Goal: Task Accomplishment & Management: Manage account settings

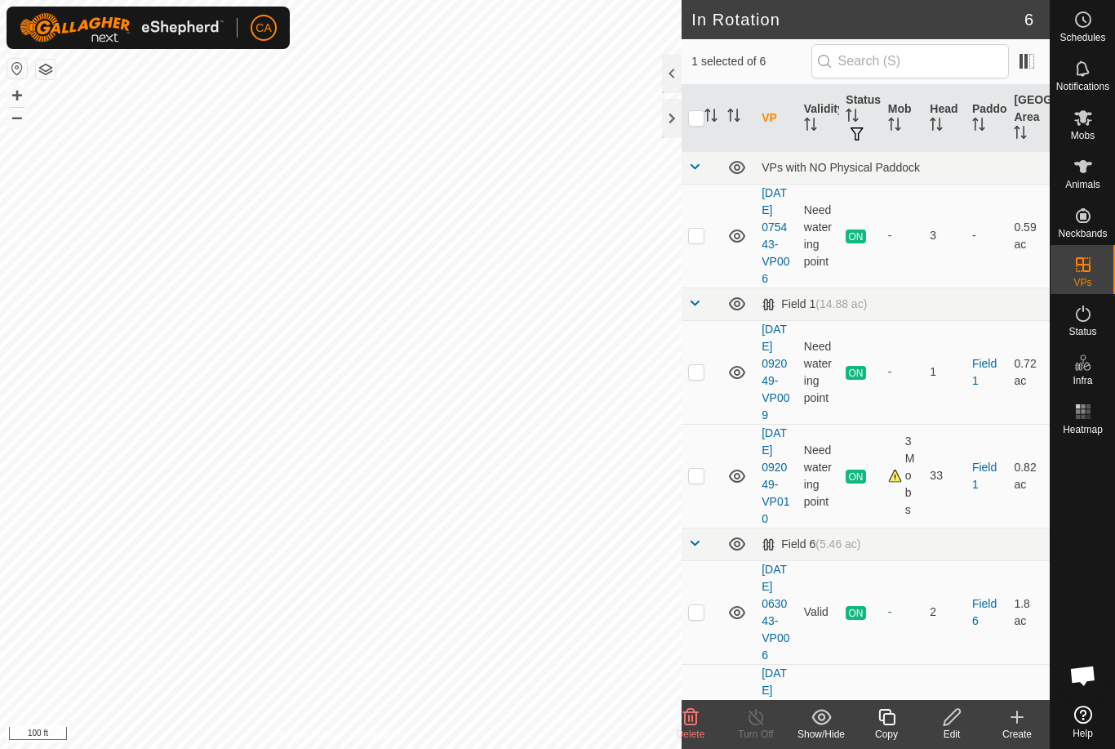
scroll to position [274, 0]
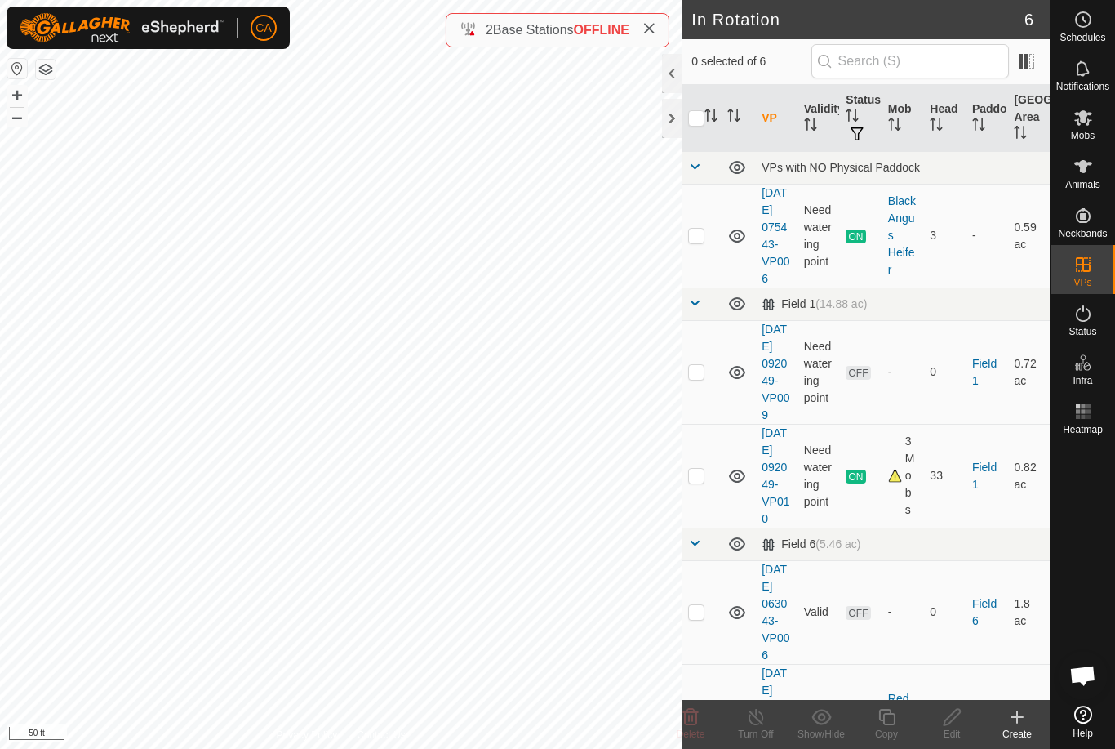
click at [698, 378] on p-checkbox at bounding box center [696, 371] width 16 height 13
click at [692, 722] on icon at bounding box center [691, 717] width 20 height 20
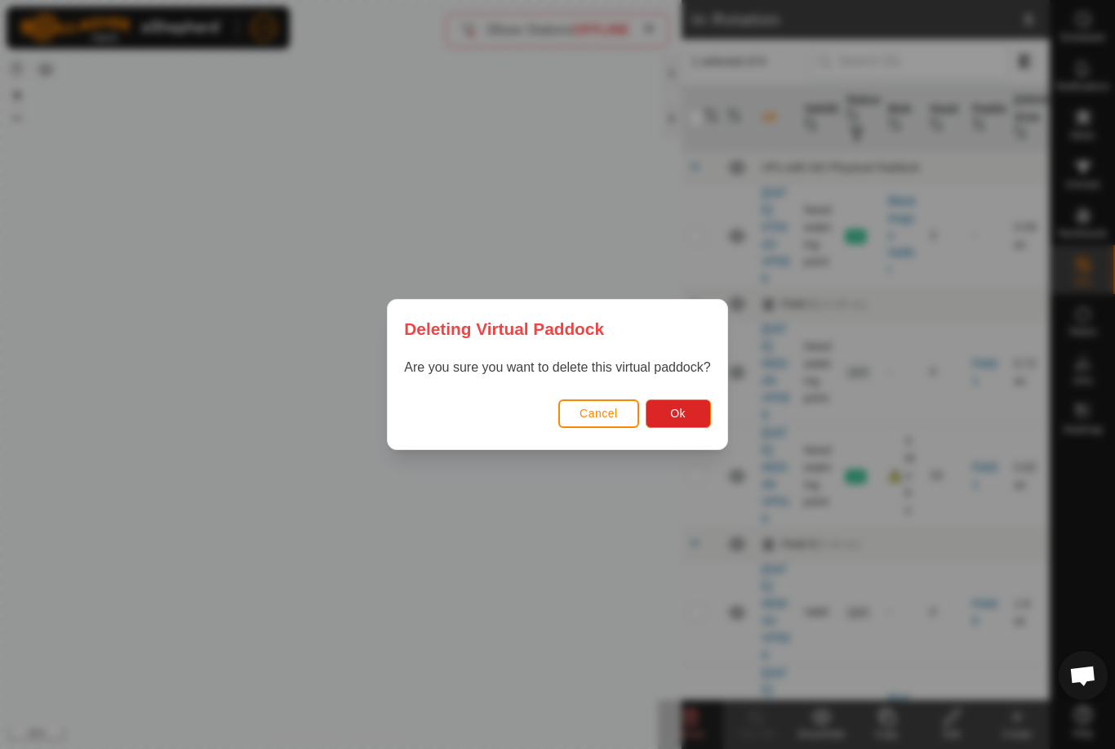
click at [692, 403] on button "Ok" at bounding box center [678, 413] width 65 height 29
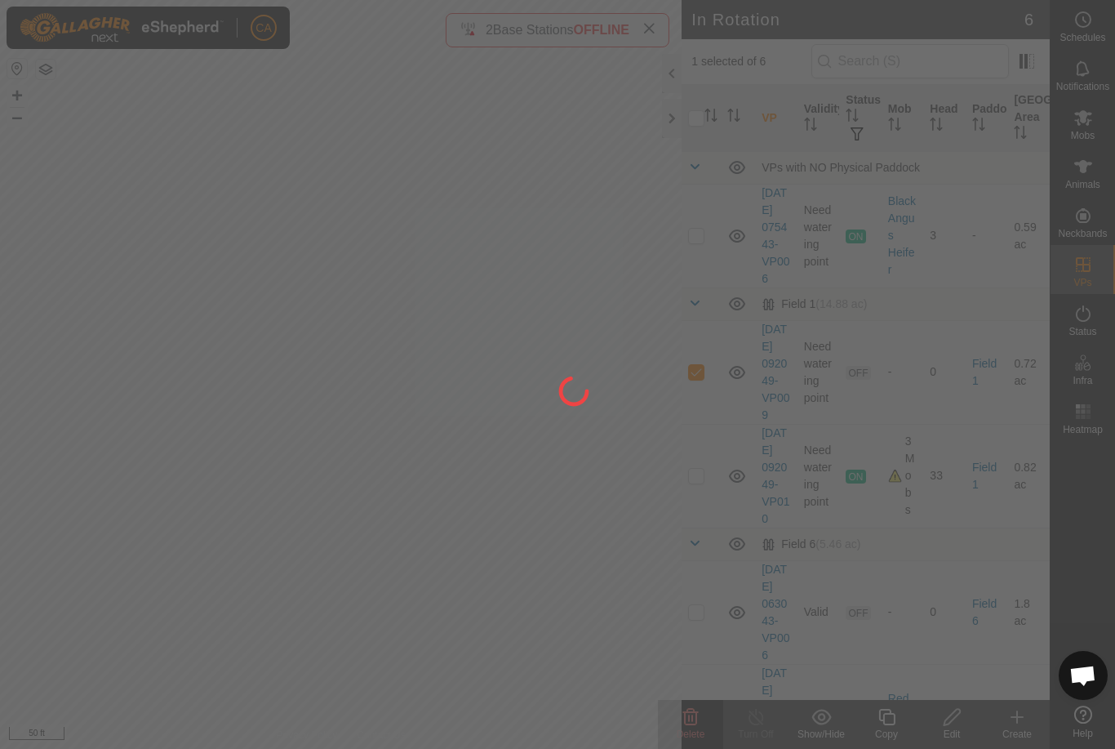
checkbox input "false"
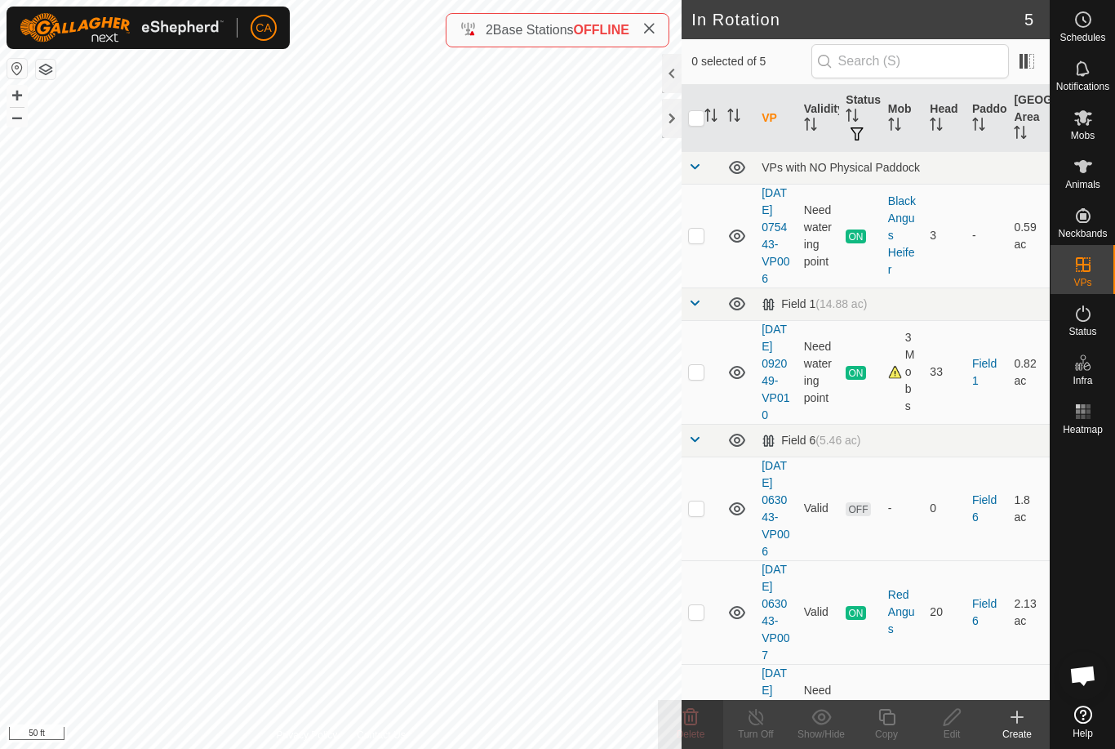
click at [656, 29] on icon at bounding box center [649, 28] width 13 height 13
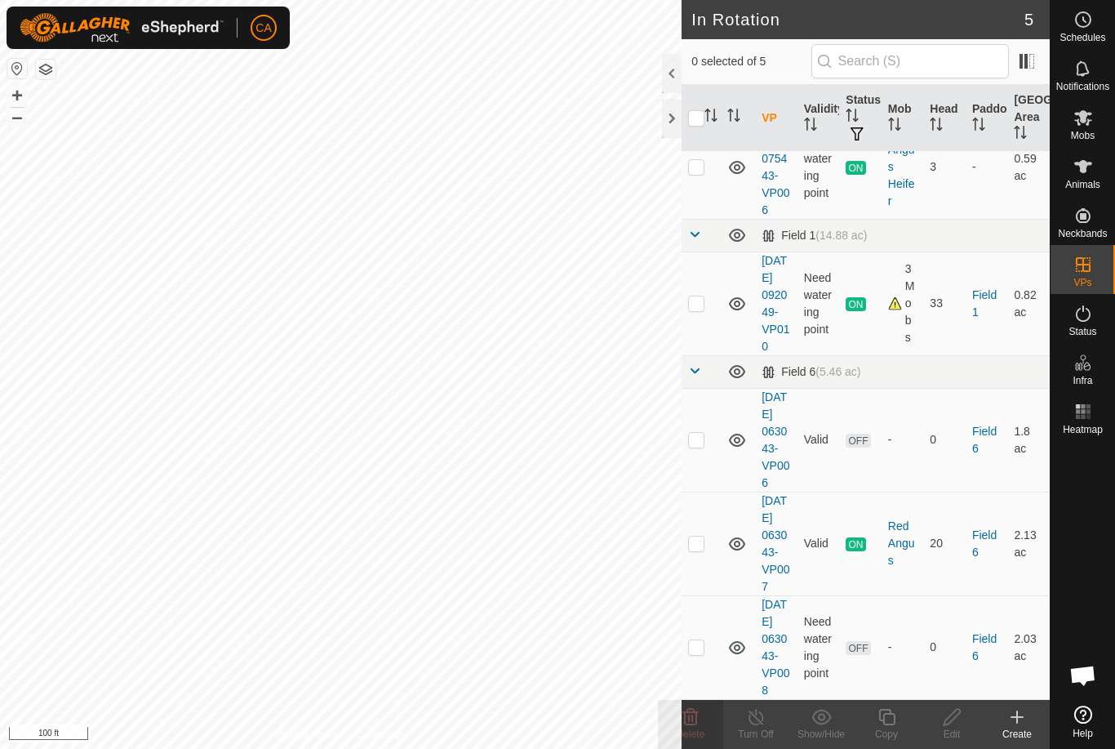
scroll to position [154, 0]
click at [697, 433] on p-checkbox at bounding box center [696, 439] width 16 height 13
click at [694, 720] on icon at bounding box center [691, 717] width 20 height 20
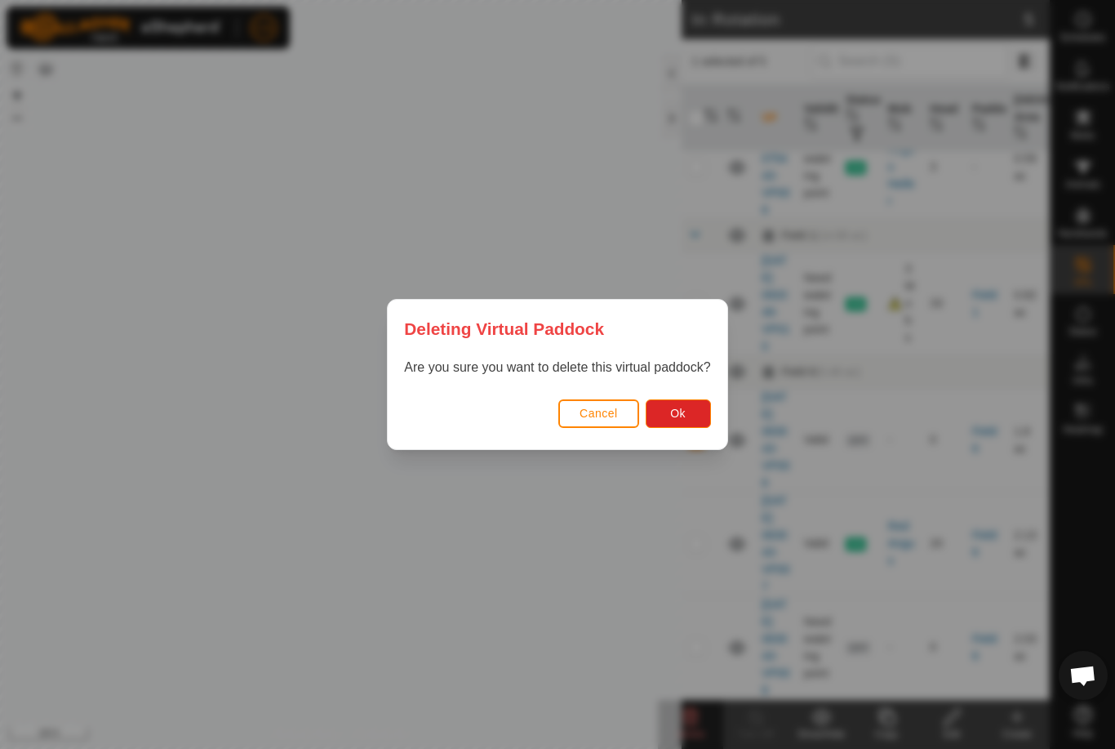
click at [664, 422] on button "Ok" at bounding box center [678, 413] width 65 height 29
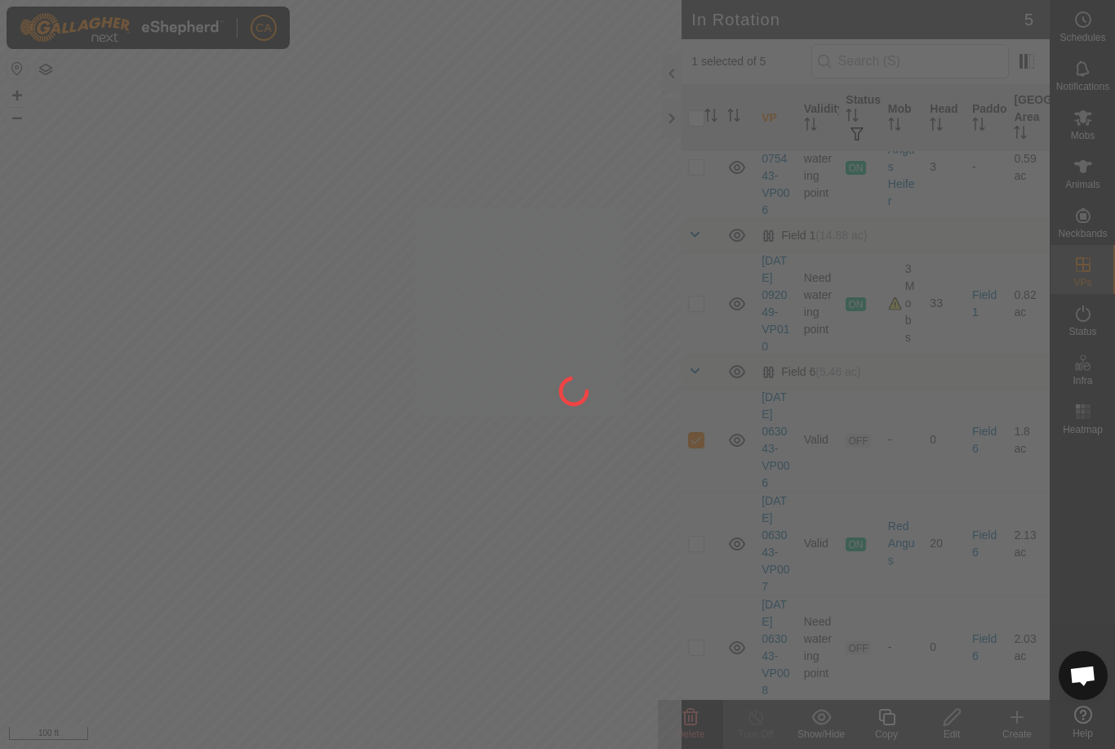
checkbox input "false"
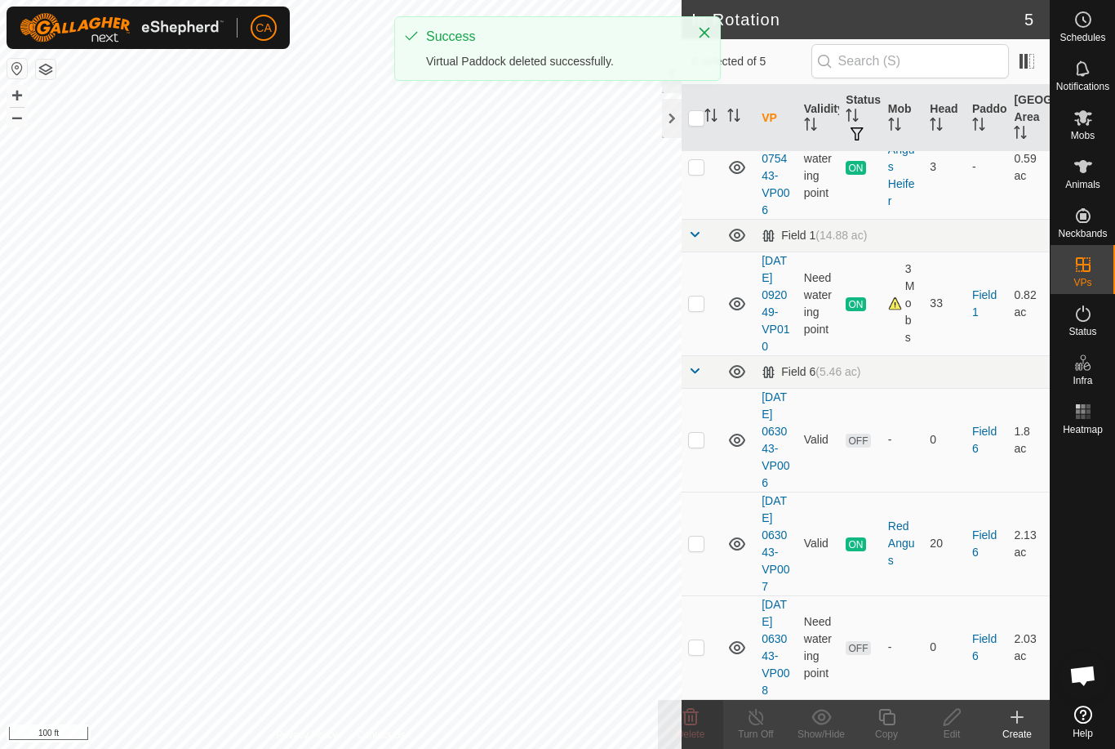
scroll to position [33, 0]
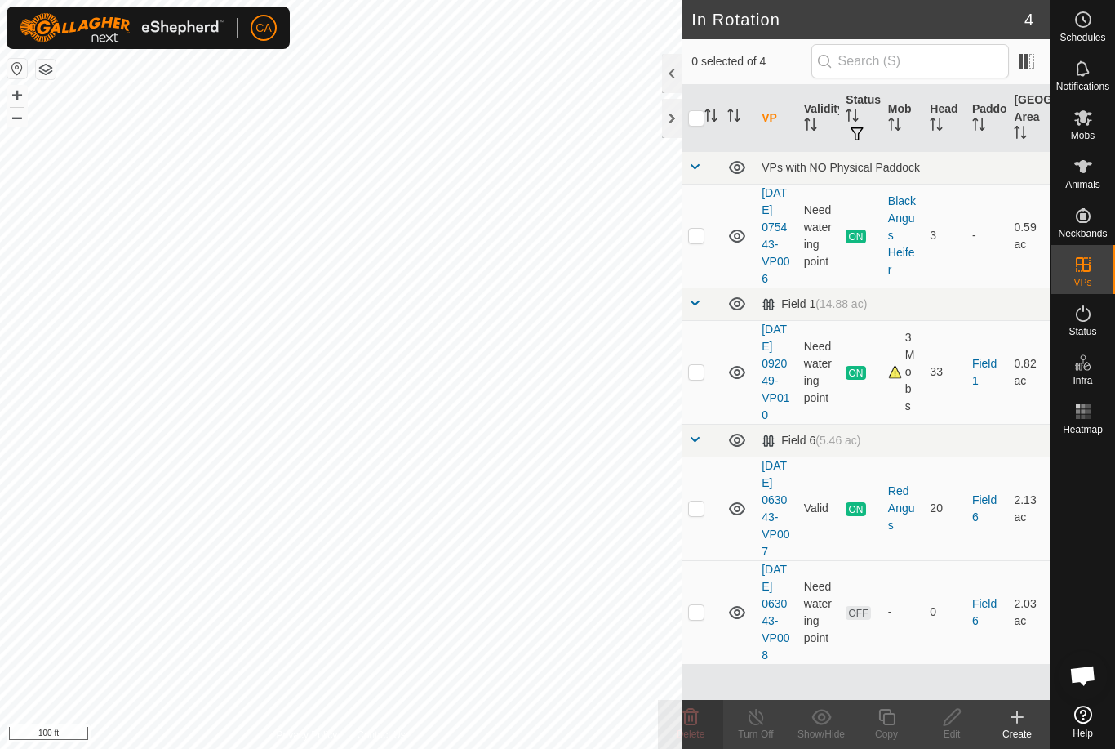
click at [699, 647] on td at bounding box center [701, 612] width 39 height 104
checkbox input "true"
click at [945, 721] on icon at bounding box center [952, 717] width 16 height 16
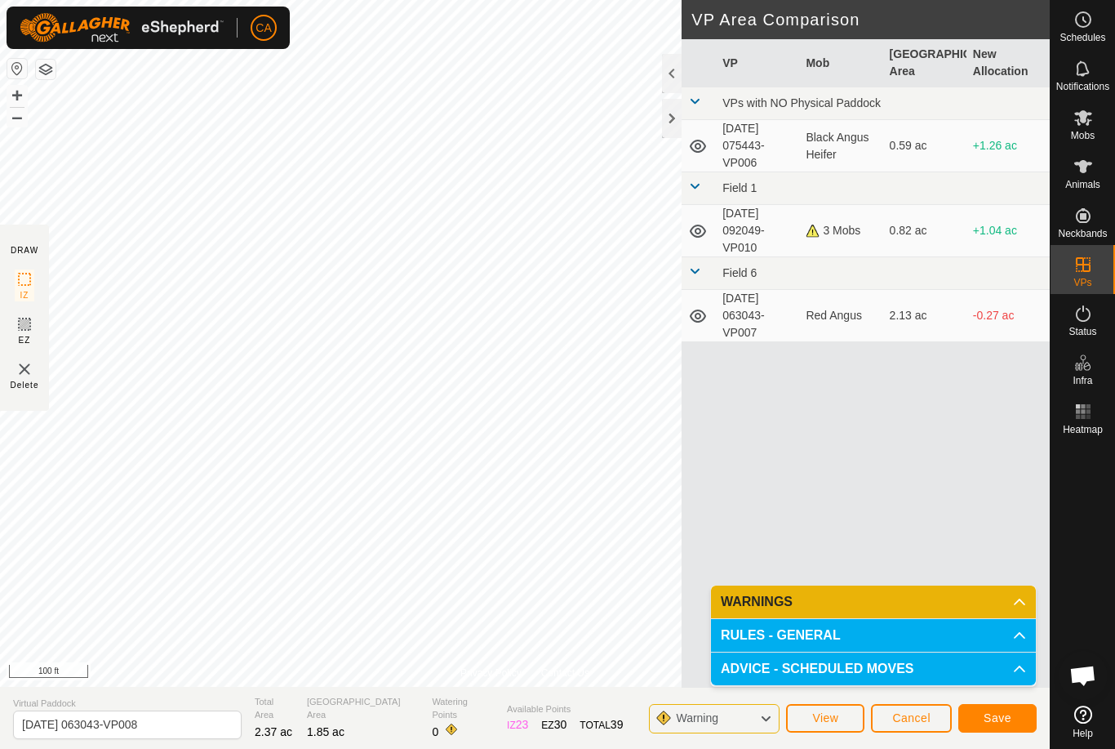
click at [50, 71] on button "button" at bounding box center [46, 70] width 20 height 20
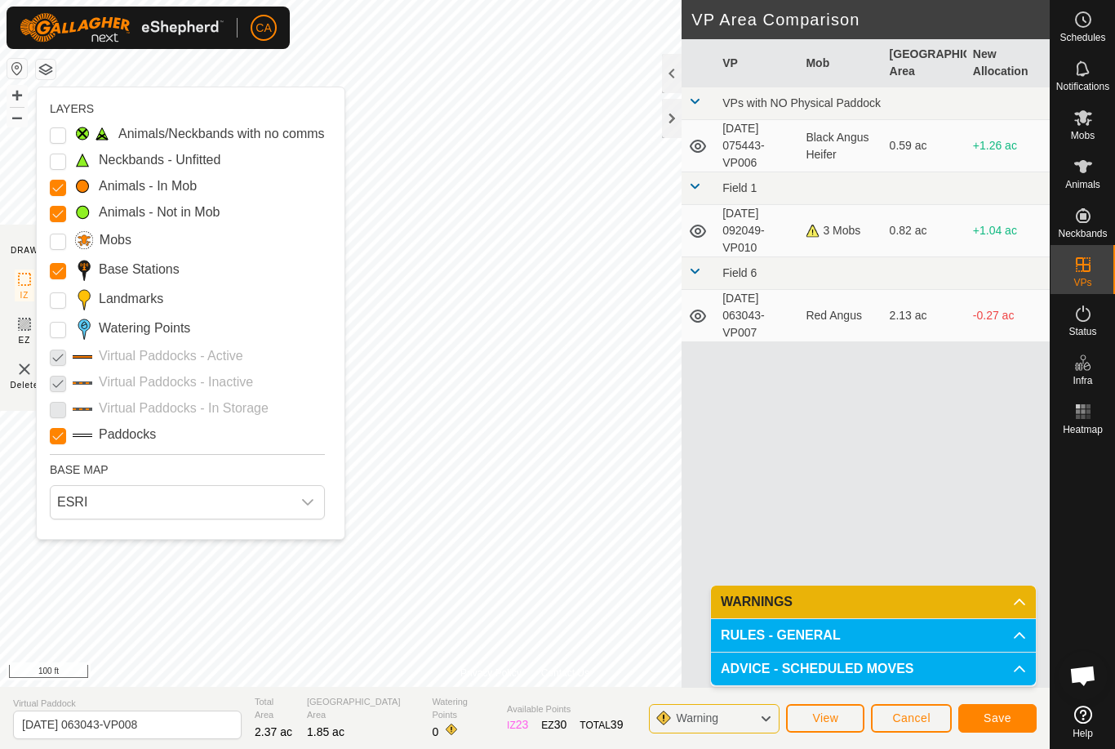
click at [152, 296] on label "Landmarks" at bounding box center [131, 299] width 65 height 20
click at [66, 296] on input "Landmarks" at bounding box center [58, 300] width 16 height 16
click at [145, 319] on label "Watering Points" at bounding box center [144, 328] width 91 height 20
click at [66, 322] on Points "Watering Points" at bounding box center [58, 330] width 16 height 16
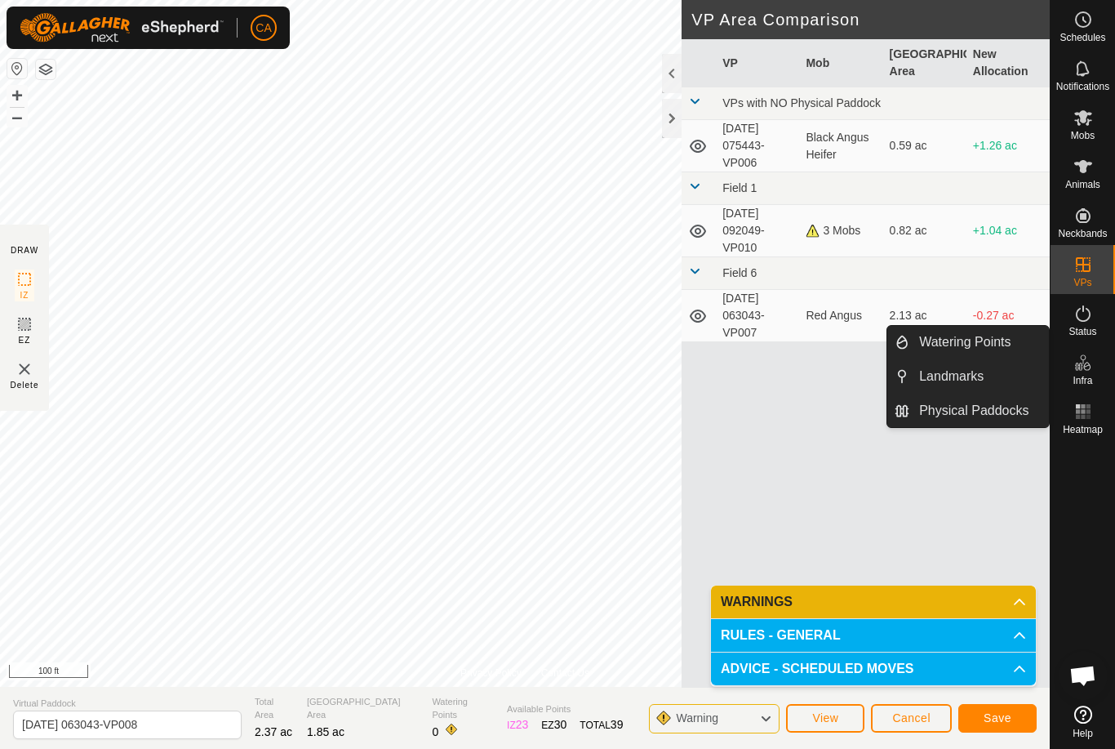
click at [983, 372] on span "Landmarks" at bounding box center [951, 377] width 65 height 20
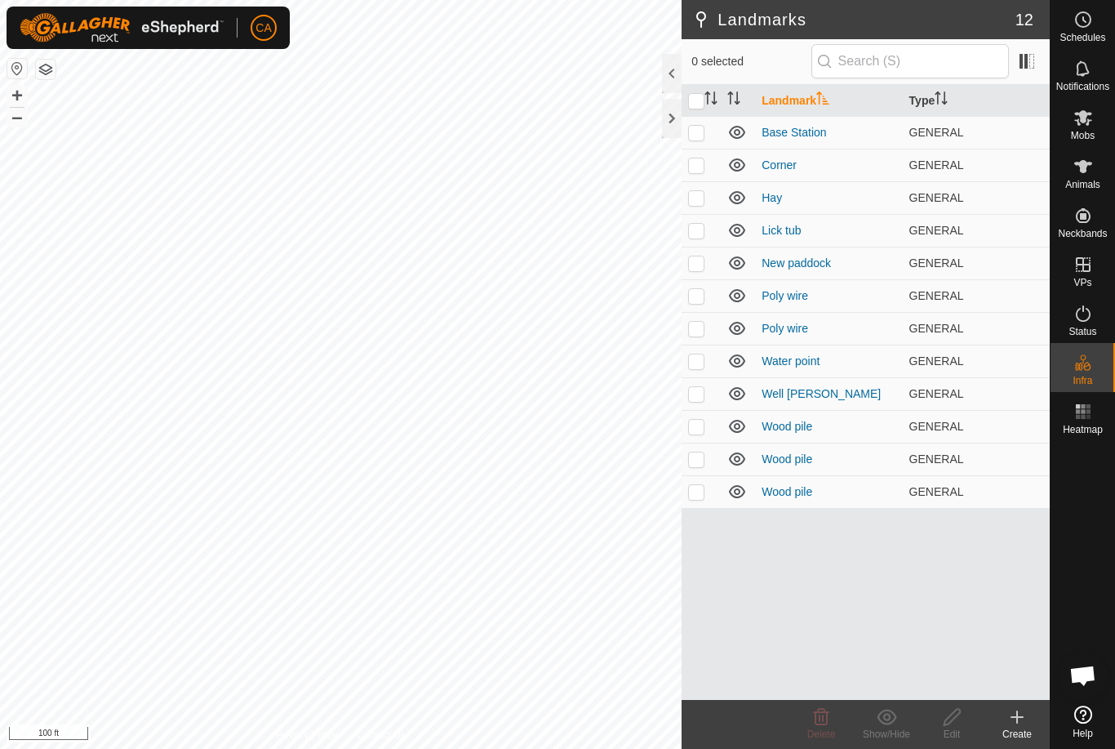
click at [708, 362] on td at bounding box center [701, 361] width 39 height 33
click at [701, 359] on p-checkbox at bounding box center [696, 360] width 16 height 13
checkbox input "false"
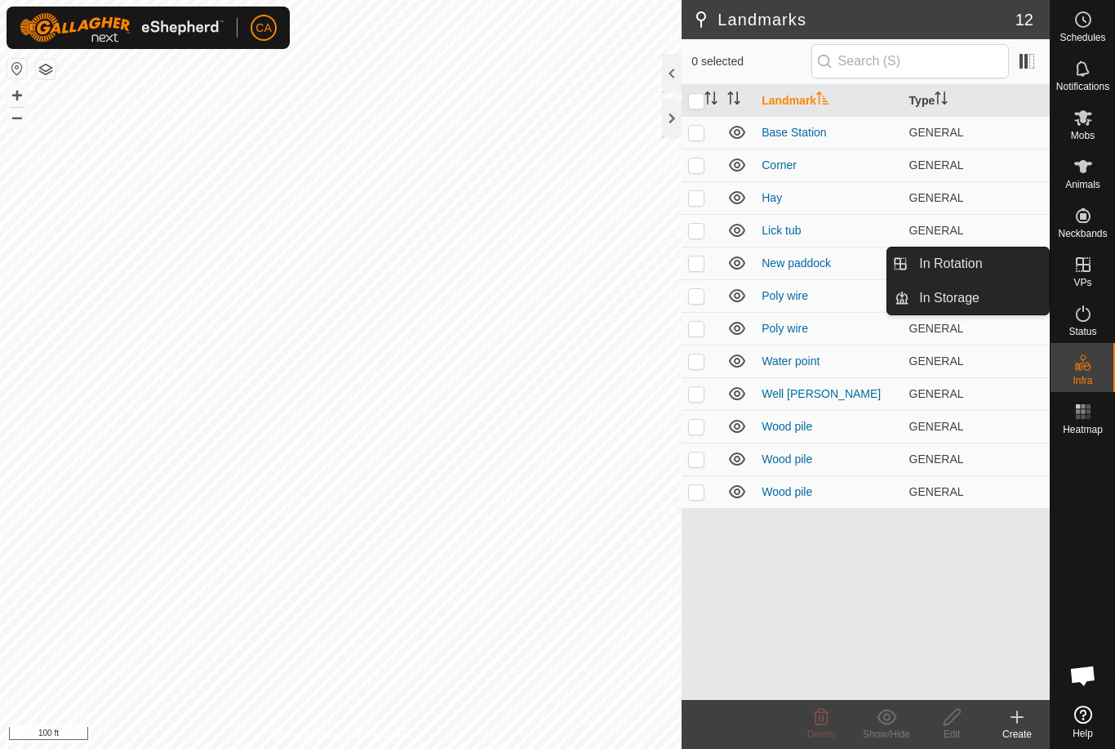
click at [988, 263] on link "In Rotation" at bounding box center [980, 263] width 140 height 33
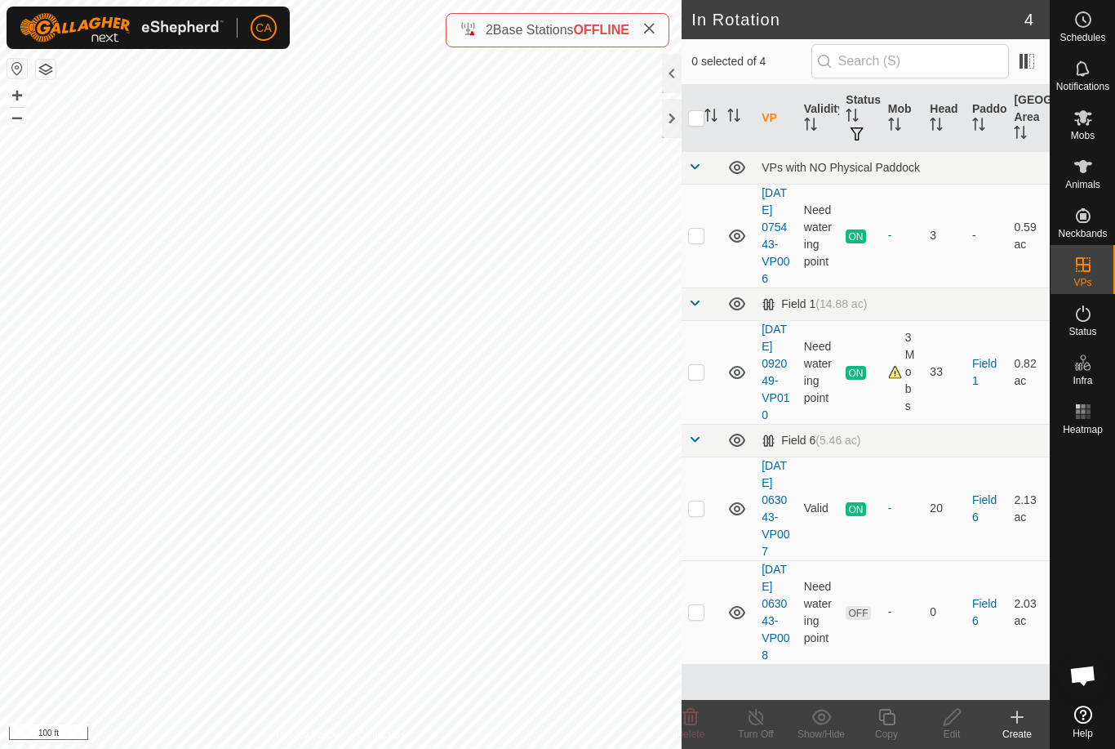
click at [1020, 728] on div "Create" at bounding box center [1017, 734] width 65 height 15
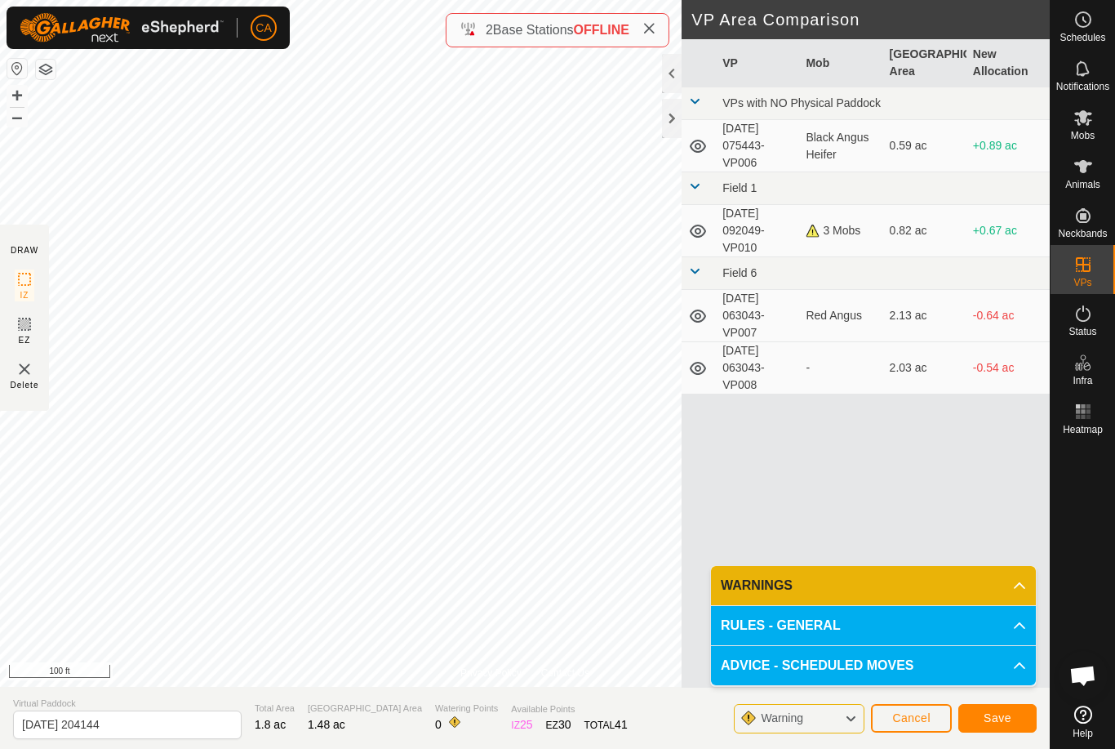
click at [980, 728] on button "Save" at bounding box center [998, 718] width 78 height 29
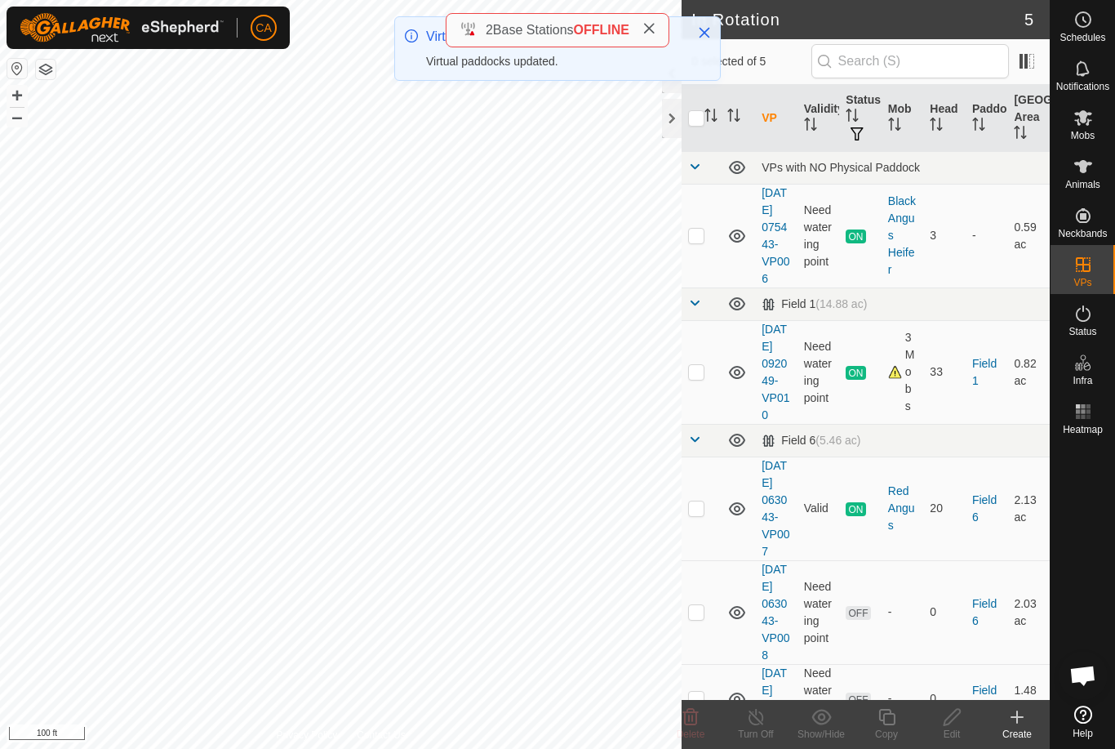
click at [656, 23] on icon at bounding box center [649, 28] width 13 height 13
click at [710, 32] on icon "Close" at bounding box center [704, 32] width 13 height 13
